Goal: Information Seeking & Learning: Learn about a topic

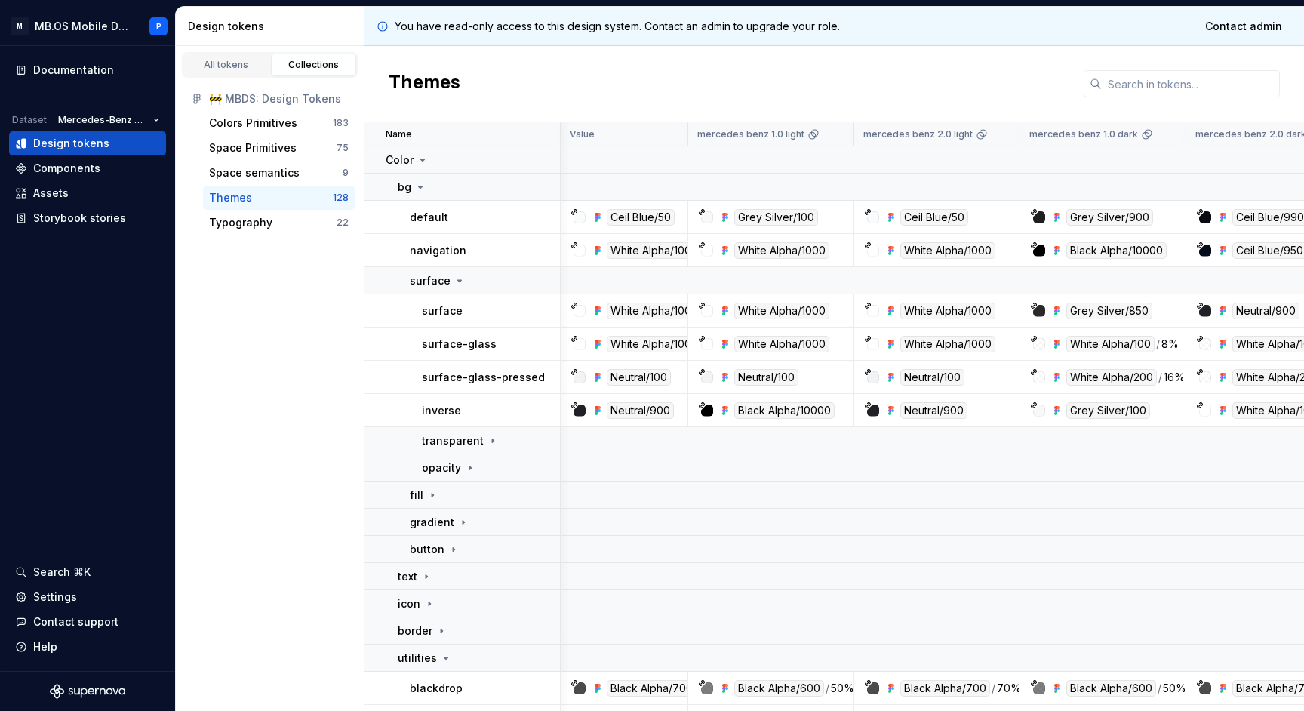
scroll to position [0, 321]
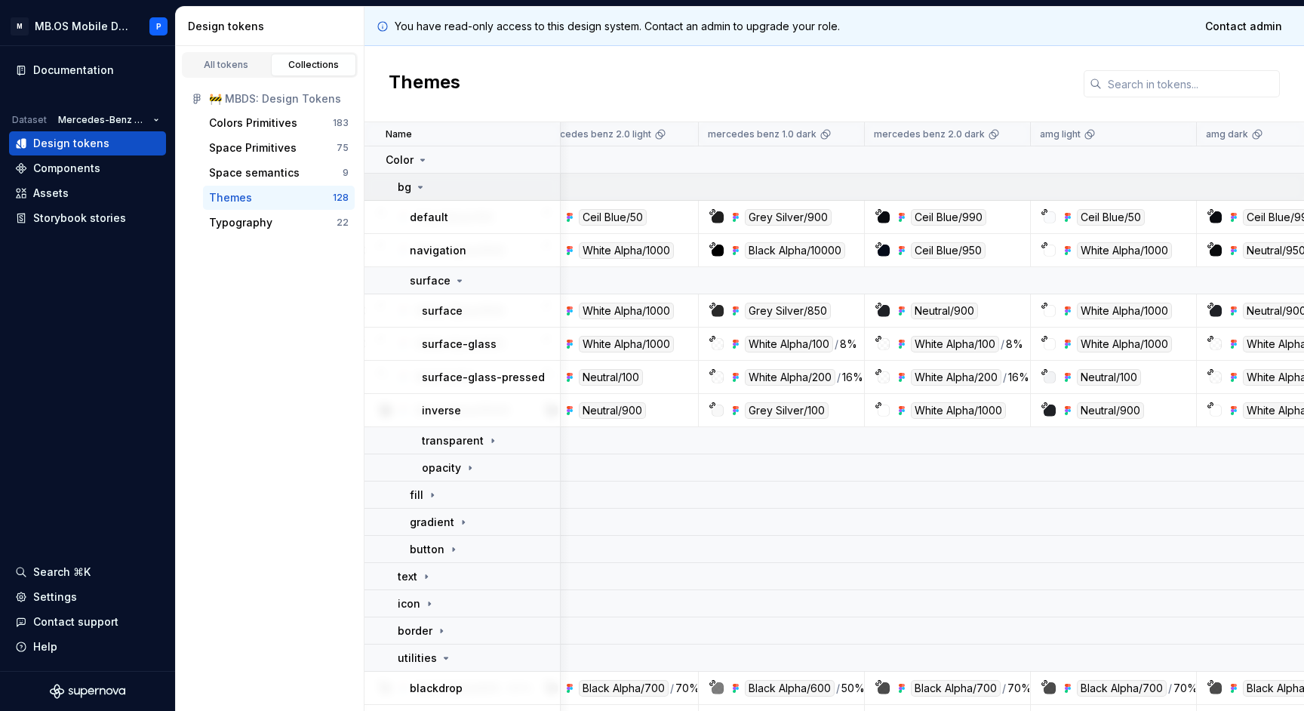
click at [407, 180] on p "bg" at bounding box center [405, 187] width 14 height 15
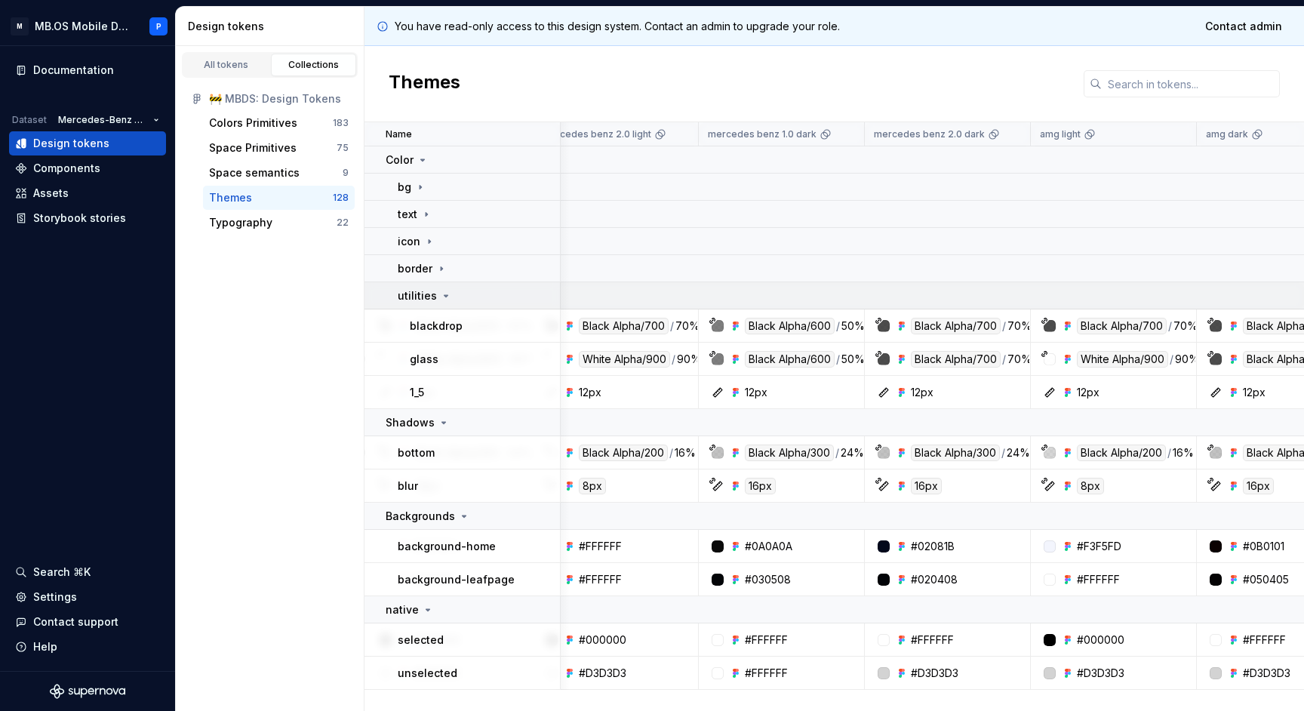
click at [443, 298] on icon at bounding box center [446, 296] width 12 height 12
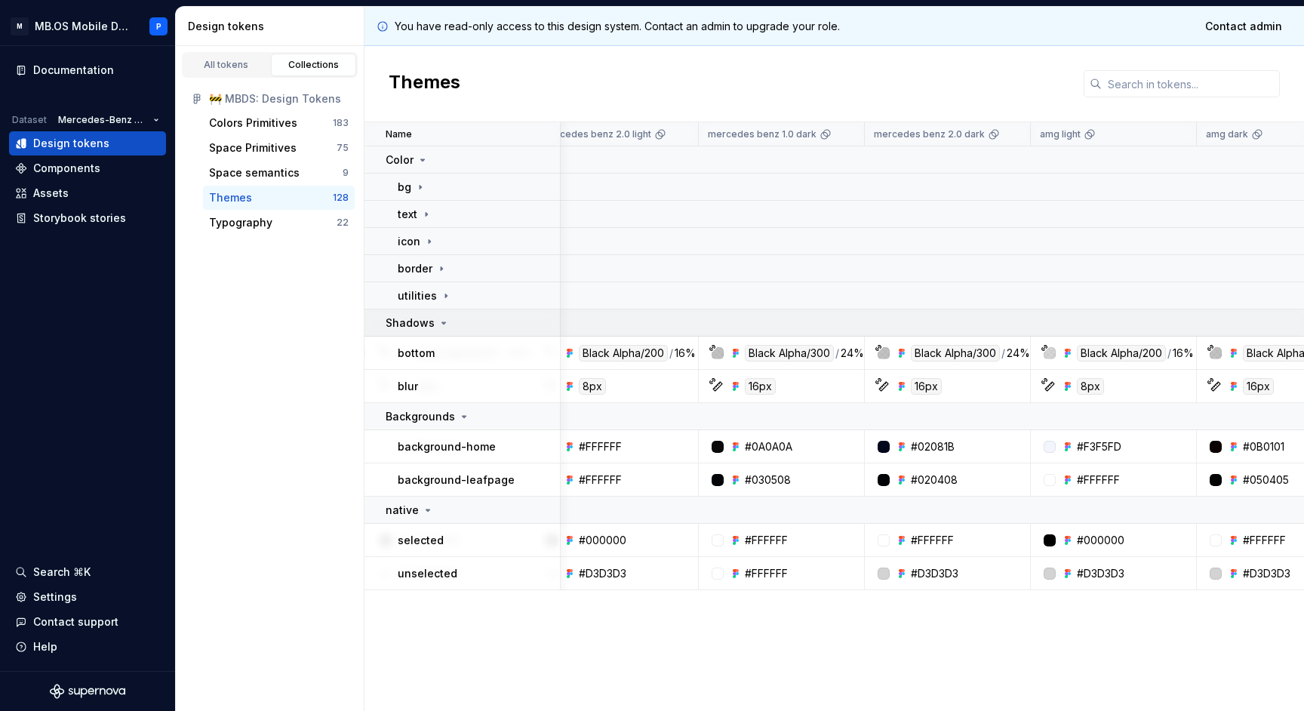
click at [442, 323] on icon at bounding box center [444, 323] width 4 height 2
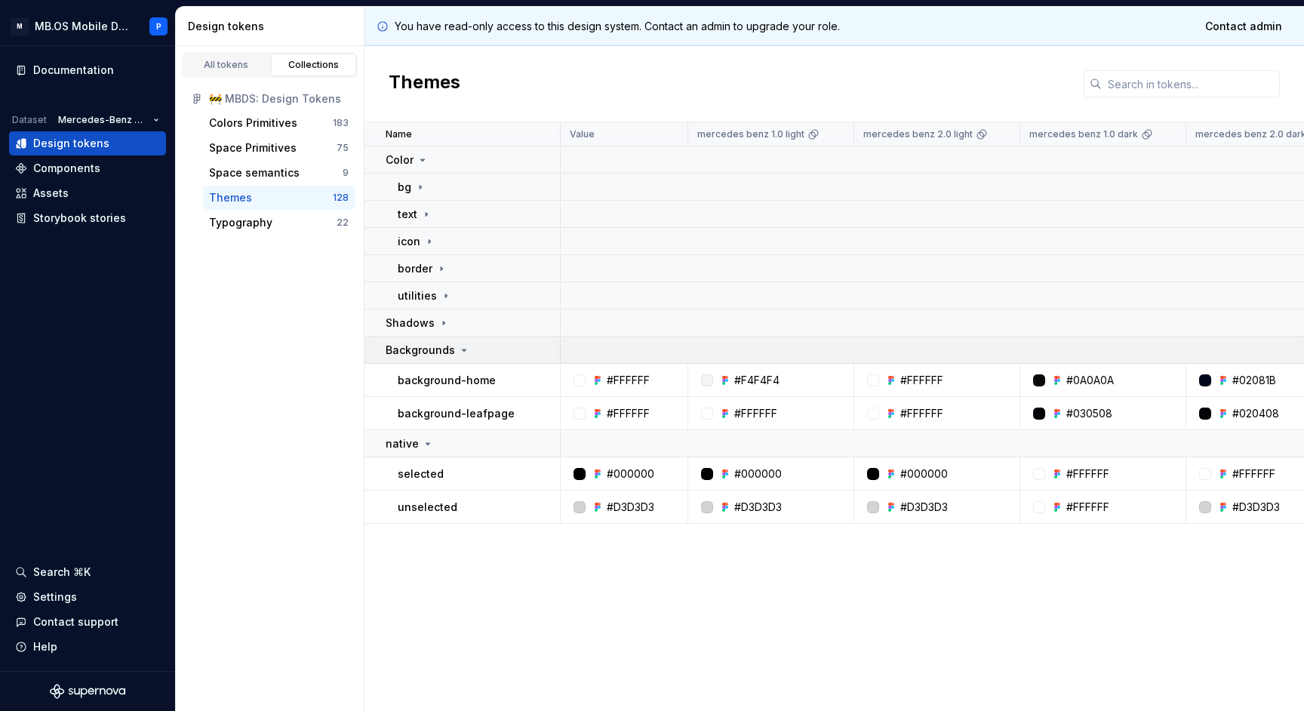
scroll to position [0, 0]
drag, startPoint x: 613, startPoint y: 379, endPoint x: 649, endPoint y: 379, distance: 35.5
click at [649, 379] on div "#FFFFFF" at bounding box center [628, 380] width 43 height 15
click at [661, 382] on div "#FFFFFF" at bounding box center [628, 380] width 116 height 15
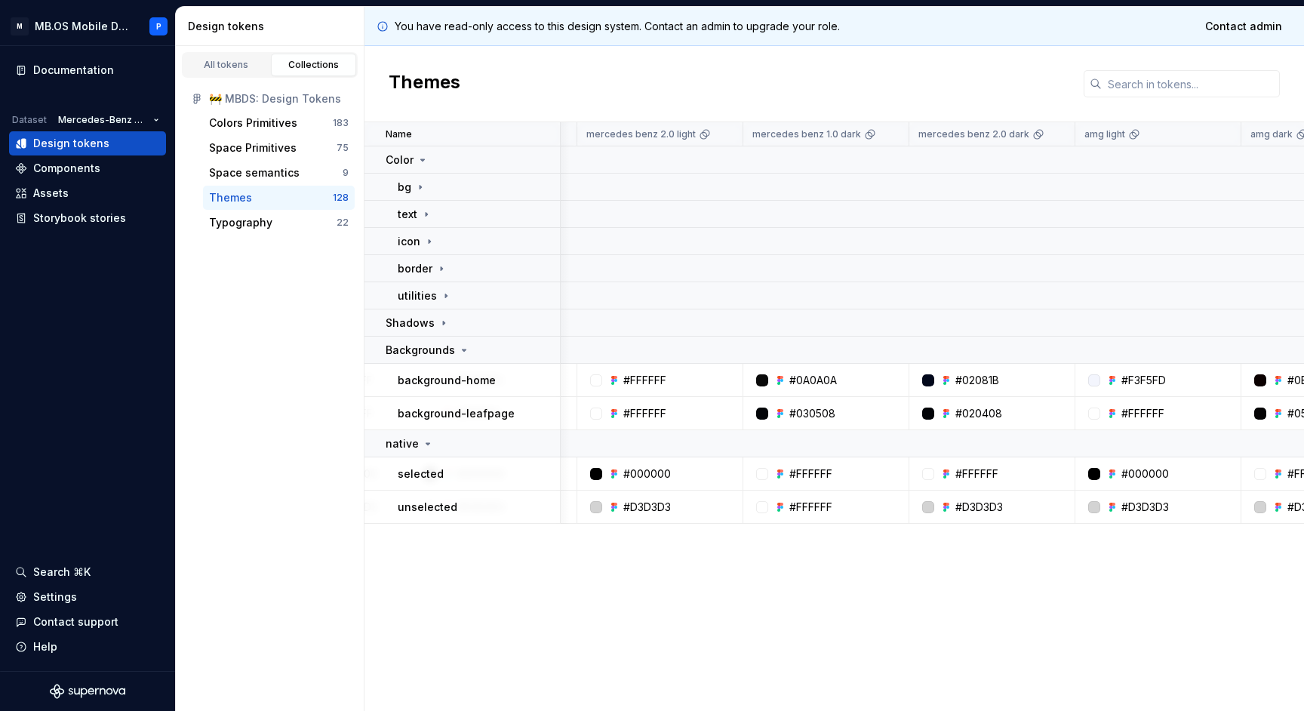
scroll to position [0, 278]
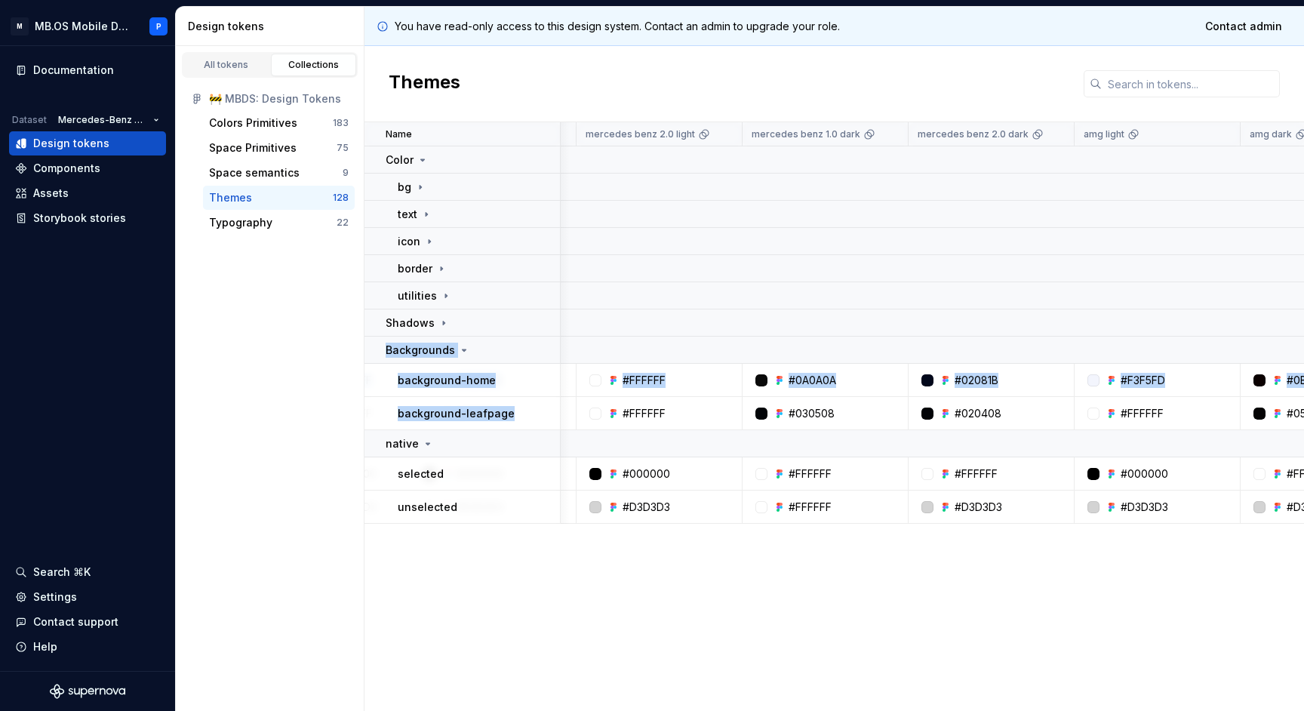
drag, startPoint x: 384, startPoint y: 346, endPoint x: 507, endPoint y: 420, distance: 143.5
click at [507, 420] on tbody "Color bg text icon border utilities Shadows Backgrounds background-home #FFFFFF…" at bounding box center [1131, 334] width 2089 height 377
click at [490, 391] on td "background-home" at bounding box center [462, 380] width 196 height 33
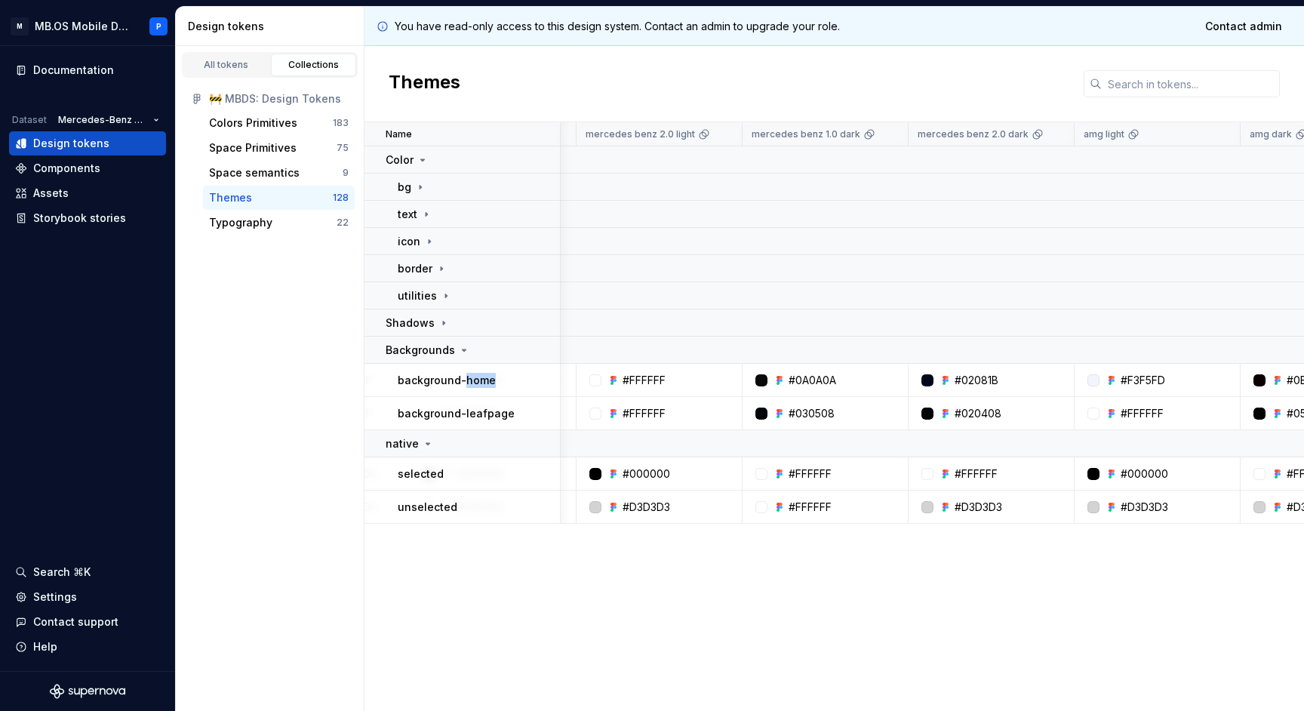
drag, startPoint x: 461, startPoint y: 381, endPoint x: 499, endPoint y: 381, distance: 38.5
click at [499, 381] on div "background-home" at bounding box center [478, 380] width 161 height 15
drag, startPoint x: 459, startPoint y: 408, endPoint x: 527, endPoint y: 416, distance: 68.3
click at [527, 416] on div "background-leafpage" at bounding box center [478, 413] width 161 height 15
click at [530, 413] on div "background-leafpage" at bounding box center [478, 413] width 161 height 15
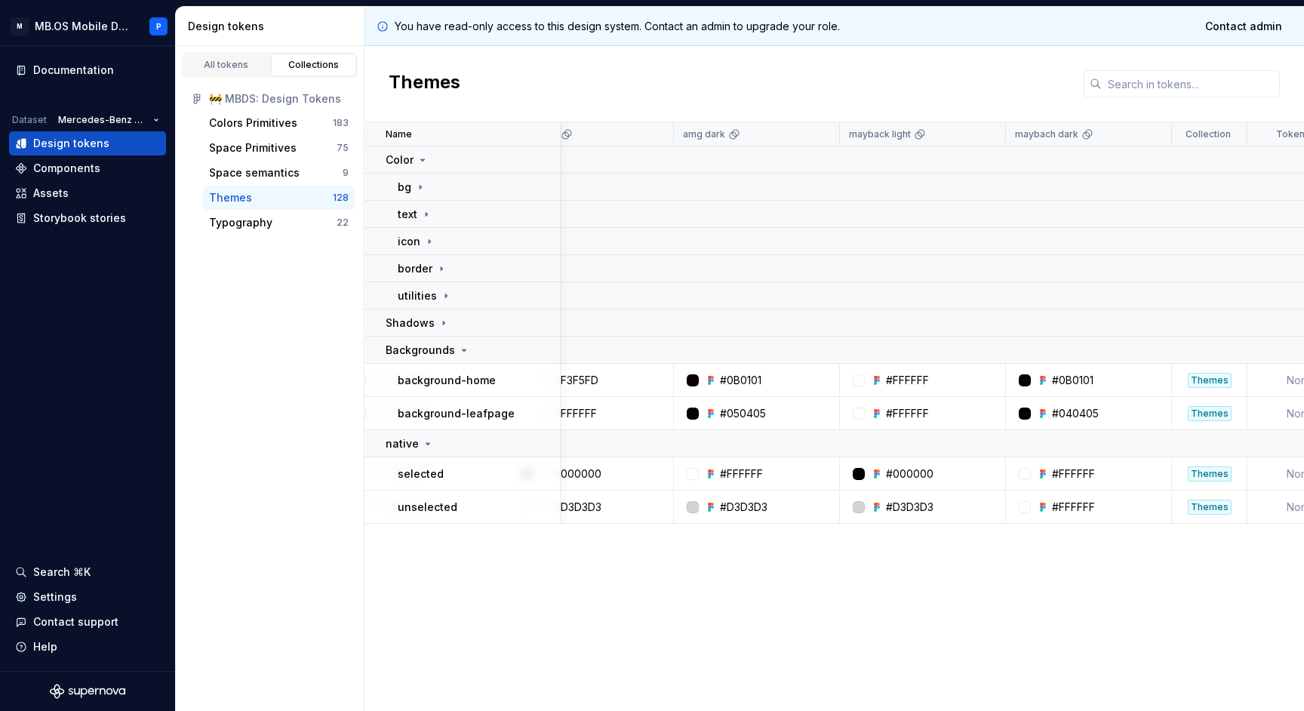
scroll to position [0, 865]
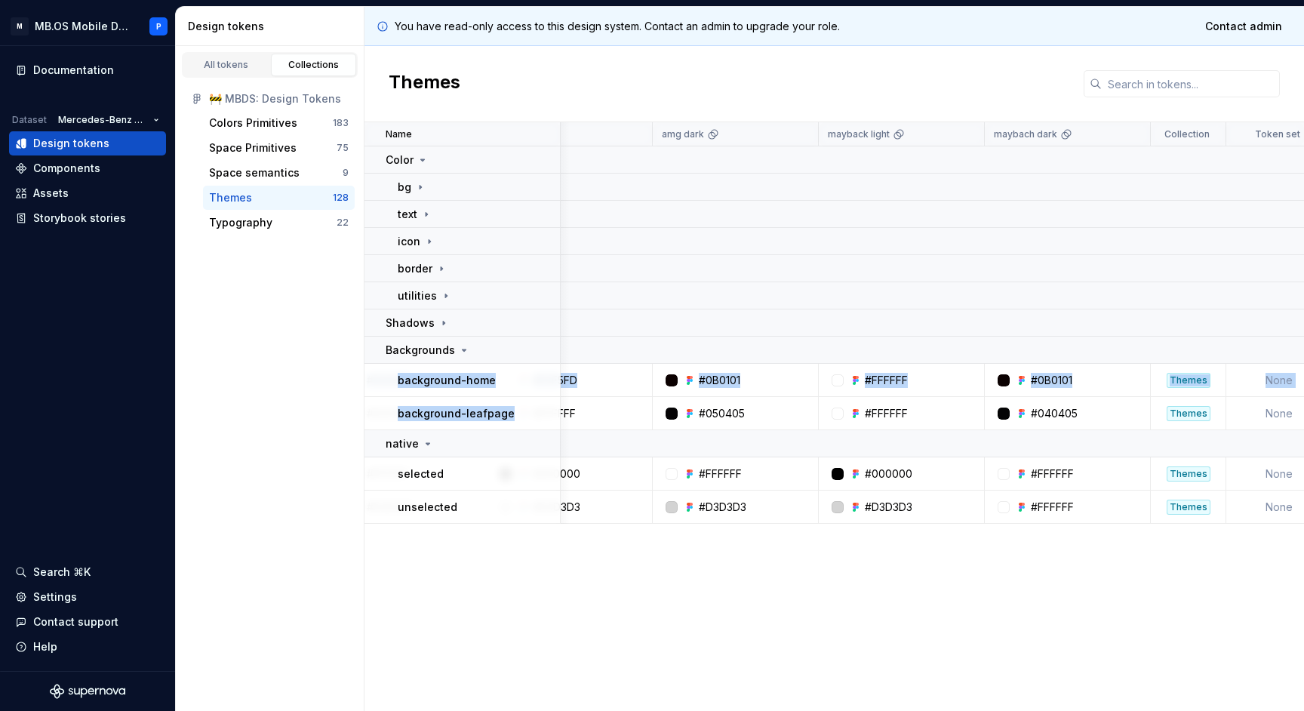
drag, startPoint x: 394, startPoint y: 377, endPoint x: 521, endPoint y: 412, distance: 131.4
click at [521, 412] on tbody "Color bg text icon border utilities Shadows Backgrounds background-home #FFFFFF…" at bounding box center [543, 334] width 2089 height 377
click at [521, 412] on div "background-leafpage" at bounding box center [478, 413] width 161 height 15
click at [619, 588] on div "Name Value mercedes benz 1.0 light mercedes benz 2.0 light mercedes benz 1.0 da…" at bounding box center [833, 416] width 939 height 588
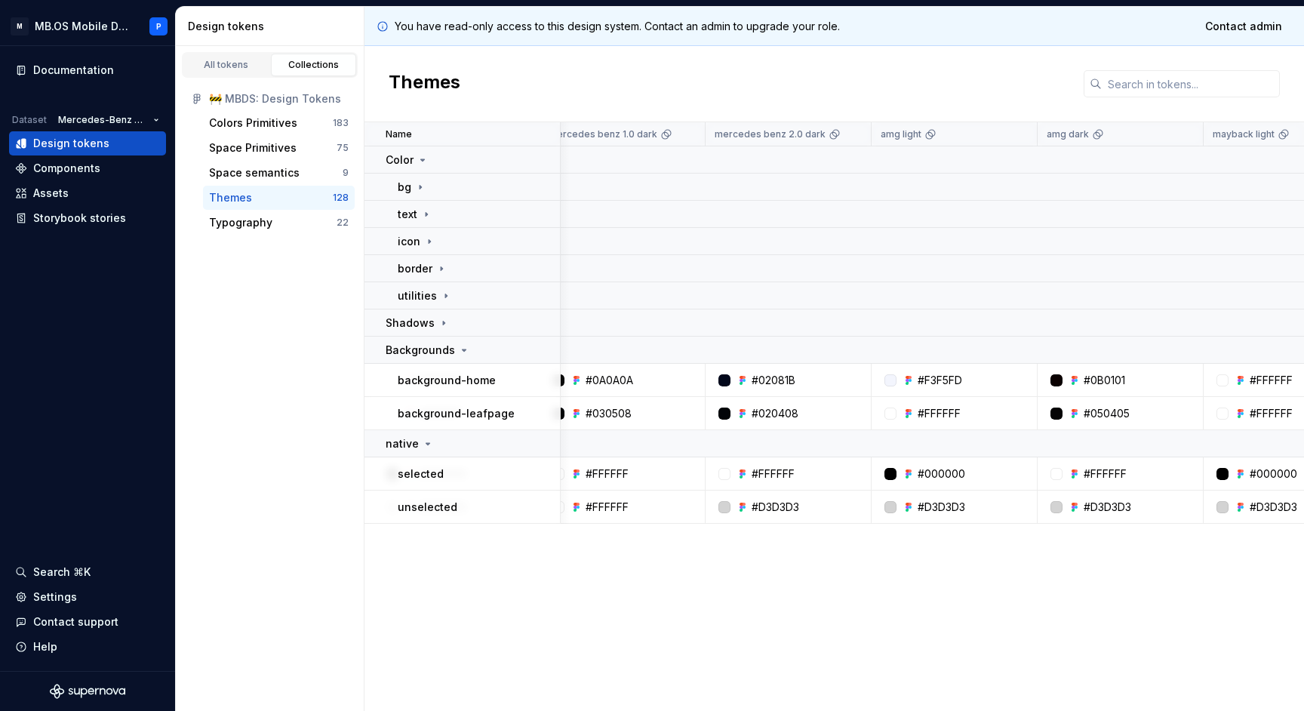
scroll to position [0, 485]
drag, startPoint x: 747, startPoint y: 380, endPoint x: 801, endPoint y: 373, distance: 54.7
click at [801, 373] on div "#02081B" at bounding box center [788, 380] width 155 height 15
drag, startPoint x: 748, startPoint y: 415, endPoint x: 801, endPoint y: 413, distance: 53.6
click at [801, 413] on div "#020408" at bounding box center [788, 413] width 155 height 15
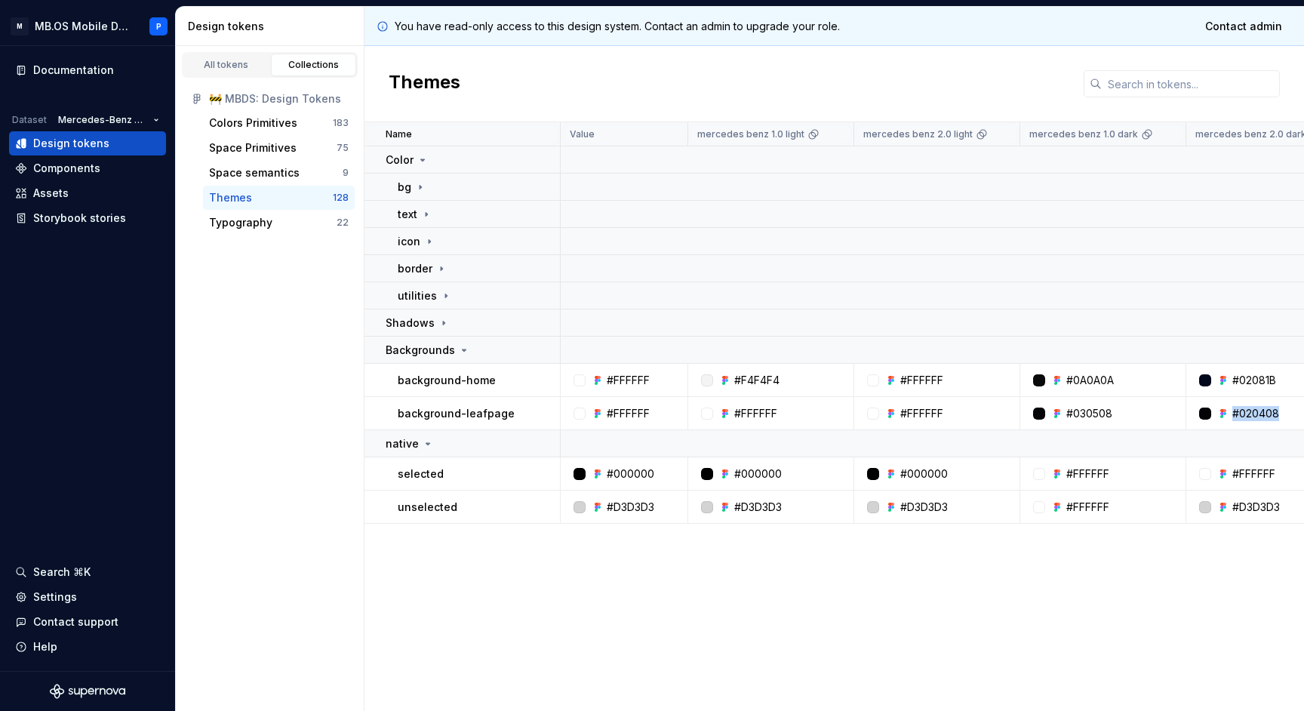
scroll to position [0, 0]
